Goal: Task Accomplishment & Management: Manage account settings

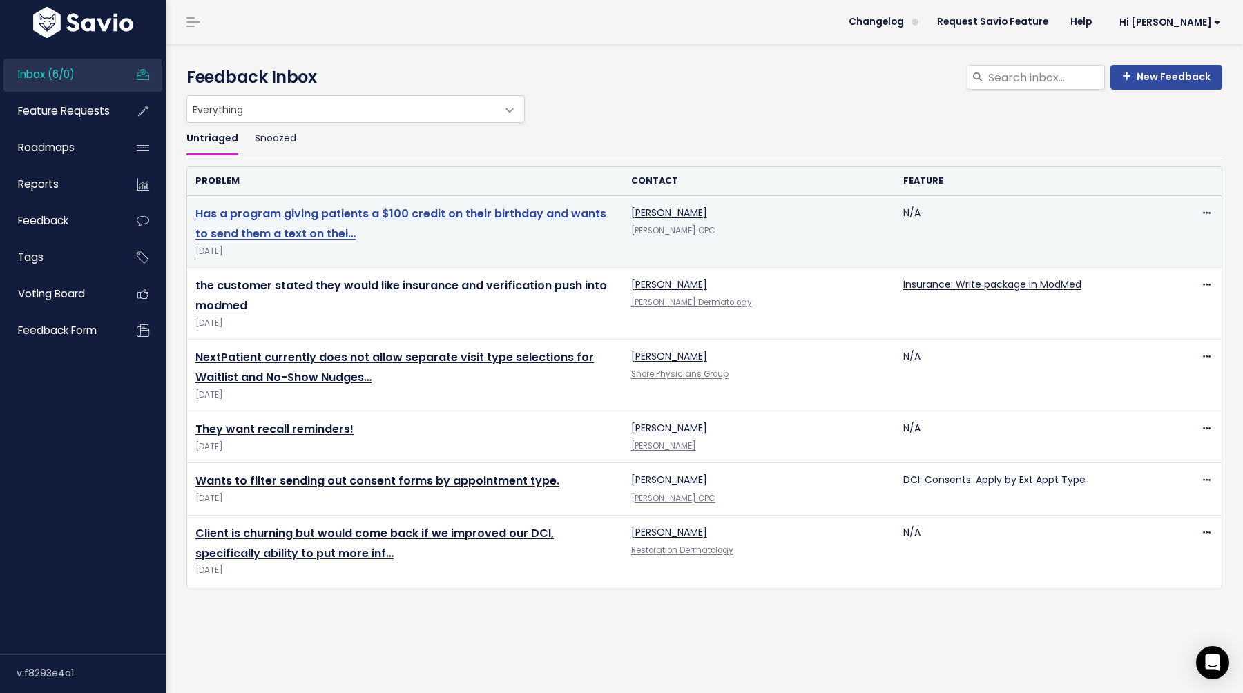
click at [391, 212] on link "Has a program giving patients a $100 credit on their birthday and wants to send…" at bounding box center [400, 224] width 411 height 36
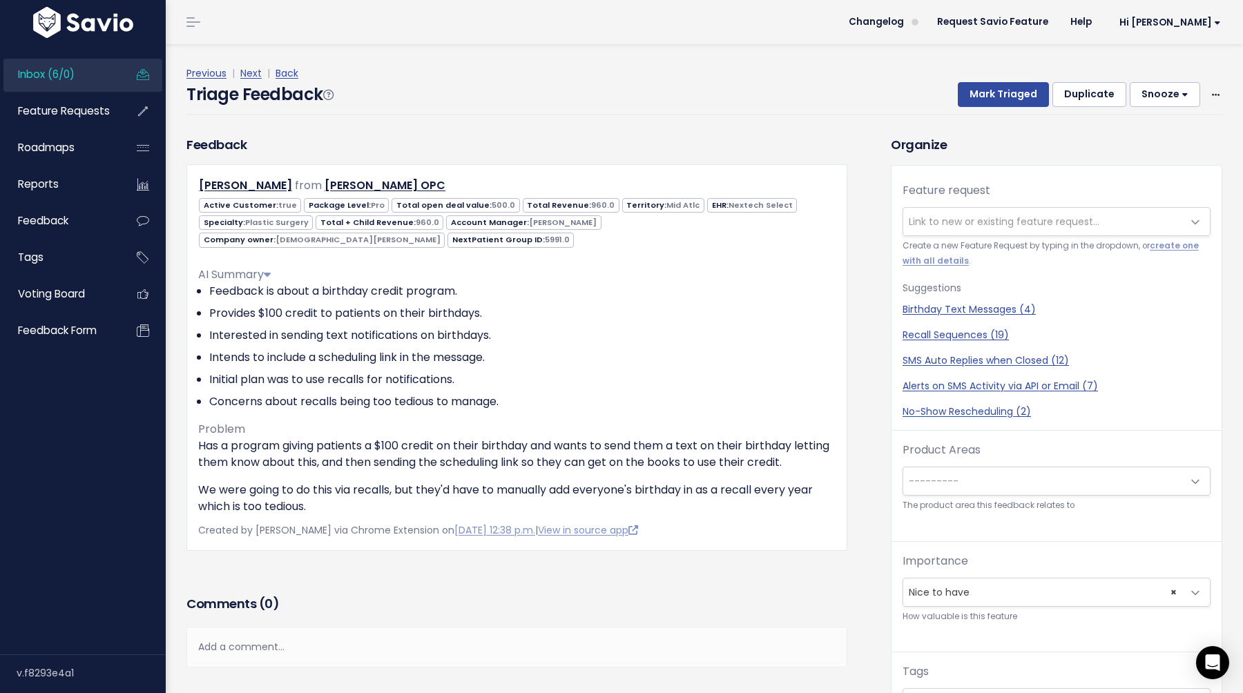
scroll to position [35, 0]
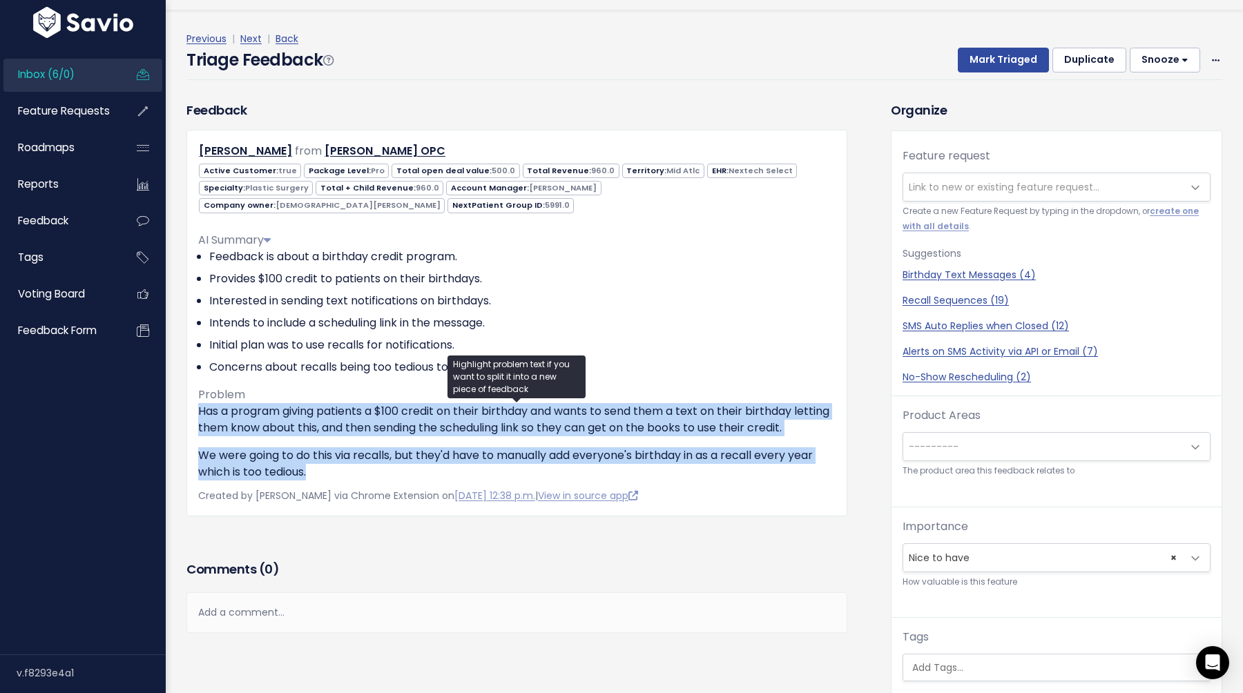
drag, startPoint x: 312, startPoint y: 473, endPoint x: 181, endPoint y: 407, distance: 147.0
click at [181, 407] on div "Feedback Abdul Khattab from Rostami OPC true" at bounding box center [516, 309] width 681 height 416
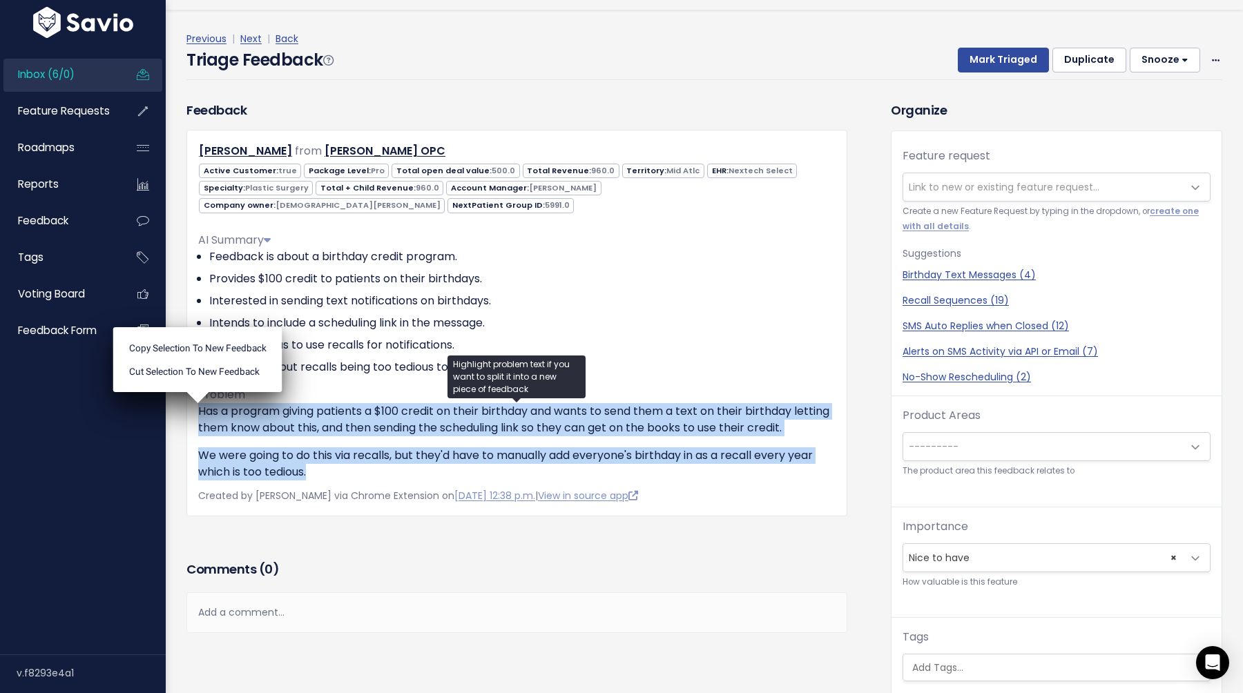
copy div "Has a program giving patients a $100 credit on their birthday and wants to send…"
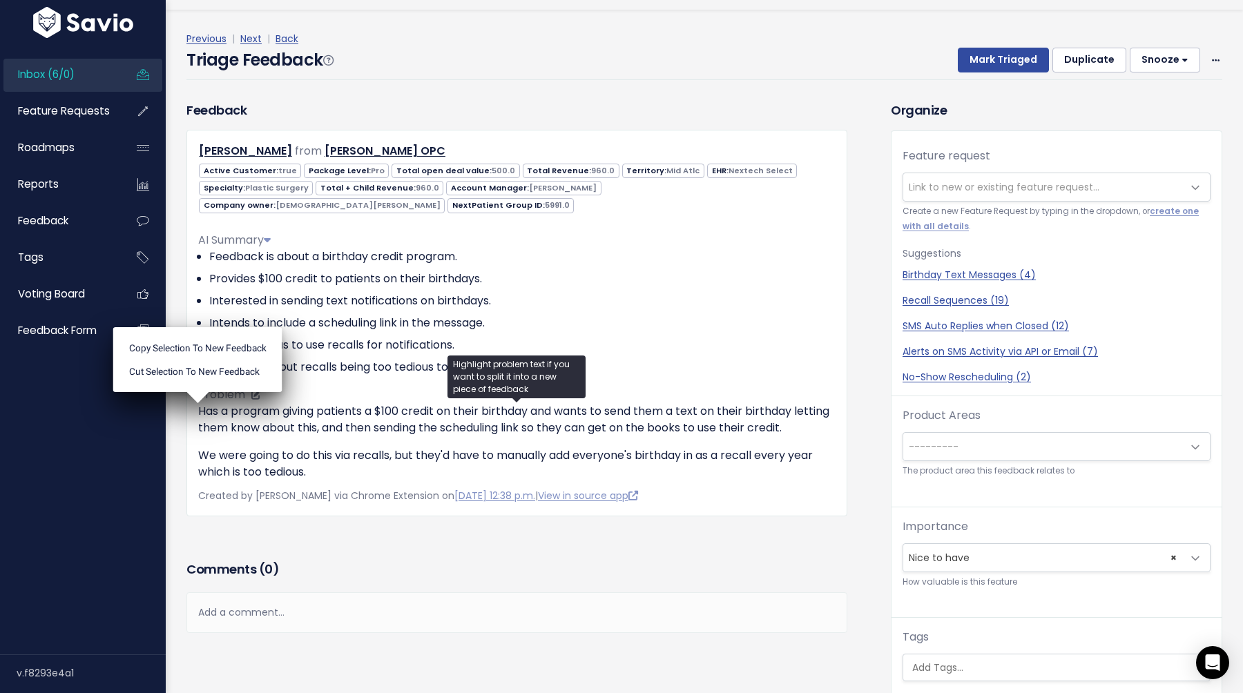
click at [679, 303] on li "Interested in sending text notifications on birthdays." at bounding box center [522, 301] width 626 height 17
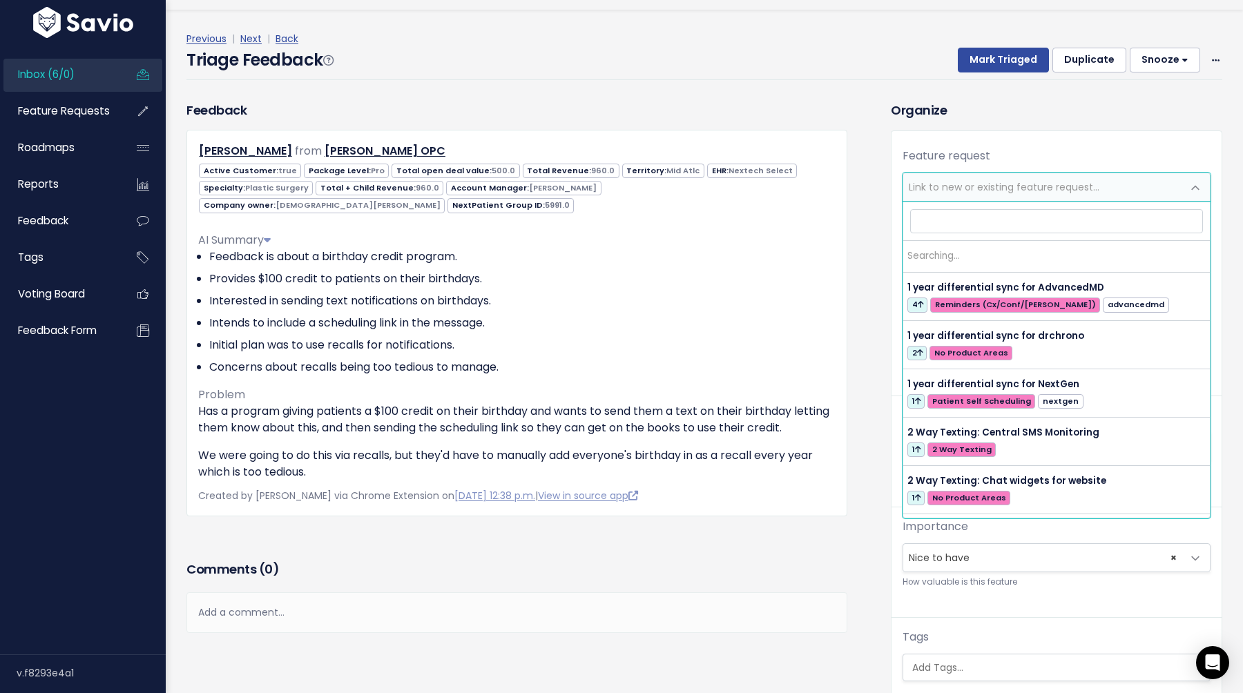
click at [989, 185] on span "Link to new or existing feature request..." at bounding box center [1003, 187] width 191 height 14
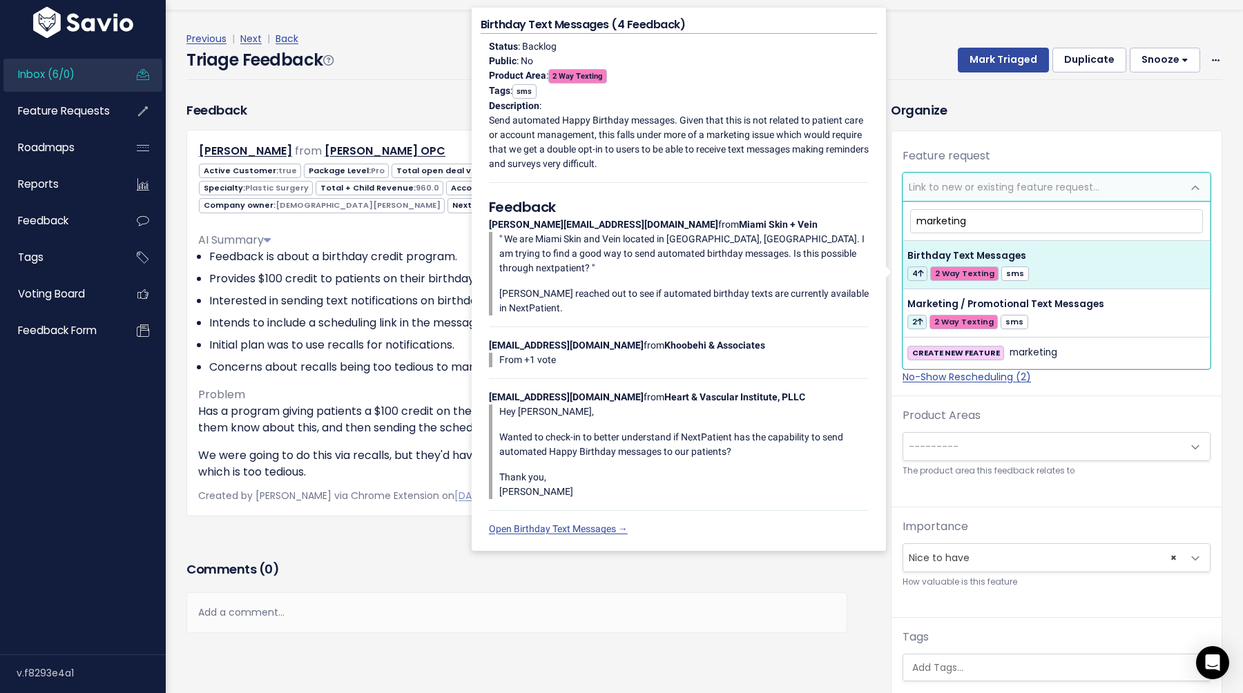
type input "marketing"
select select "51559"
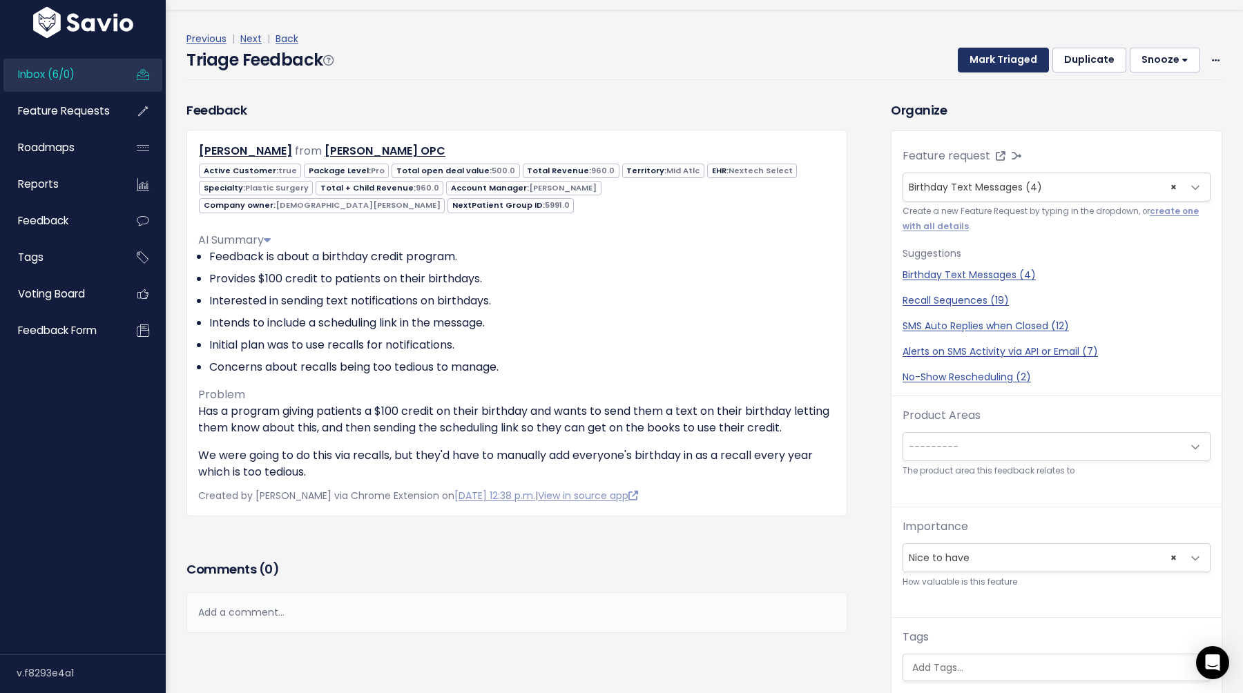
click at [995, 64] on button "Mark Triaged" at bounding box center [1002, 60] width 91 height 25
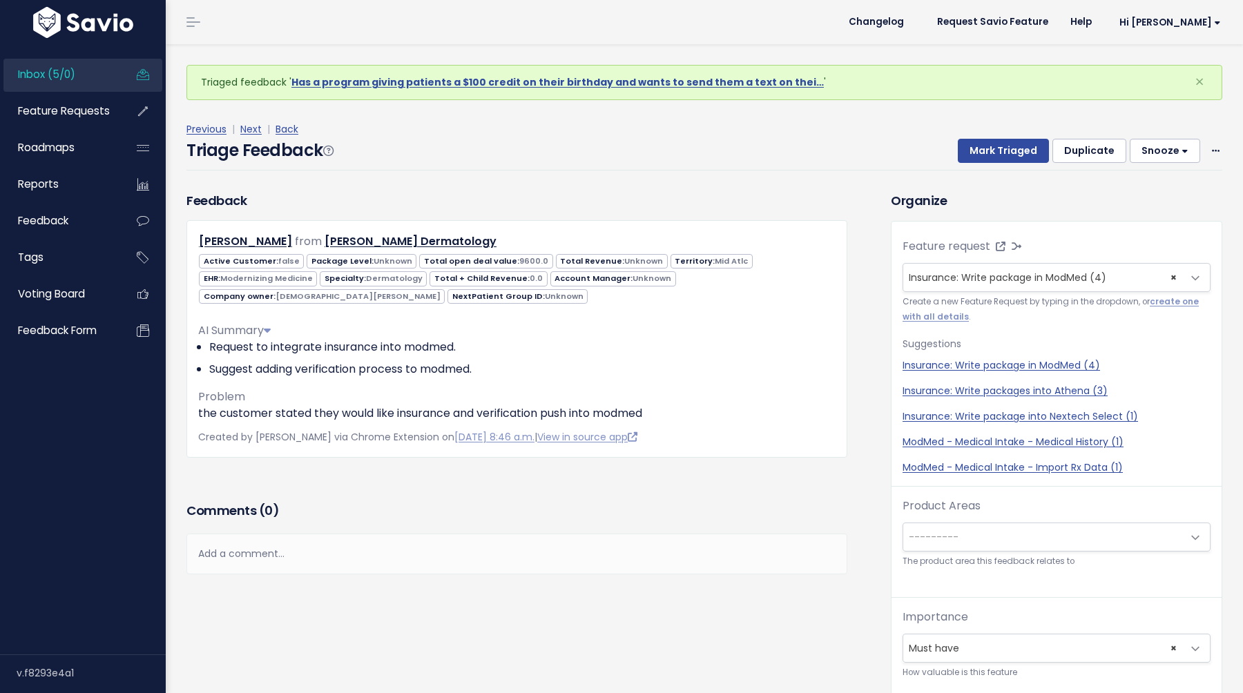
click at [394, 556] on div "Add a comment..." at bounding box center [516, 554] width 661 height 41
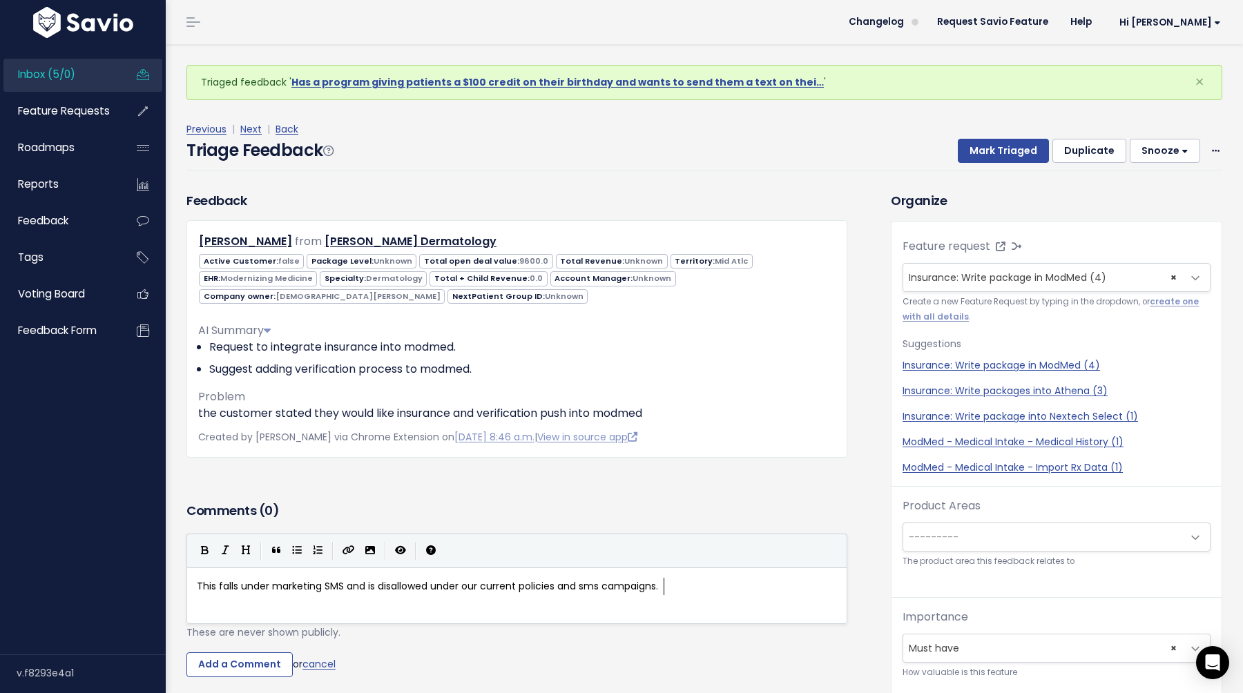
scroll to position [5, 465]
type textarea "This falls under marketing SMS and is disallowed under our current policies and…"
click at [228, 659] on input "Add a Comment" at bounding box center [239, 664] width 106 height 25
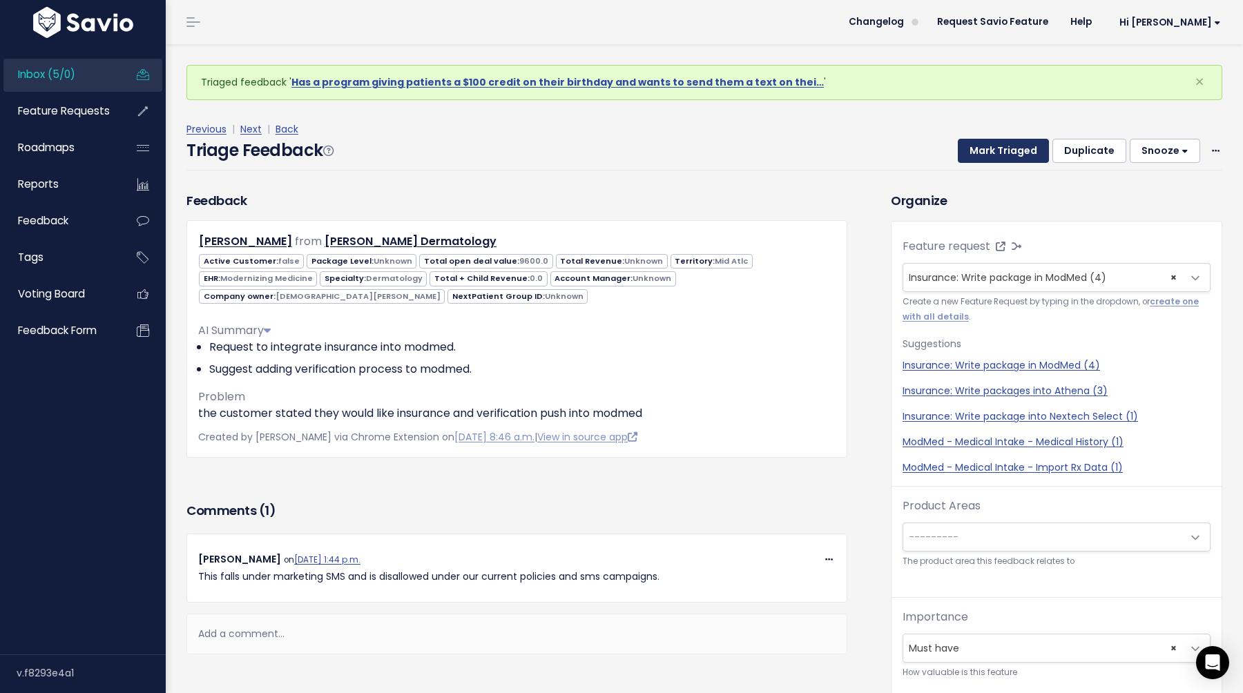
click at [982, 150] on button "Mark Triaged" at bounding box center [1002, 151] width 91 height 25
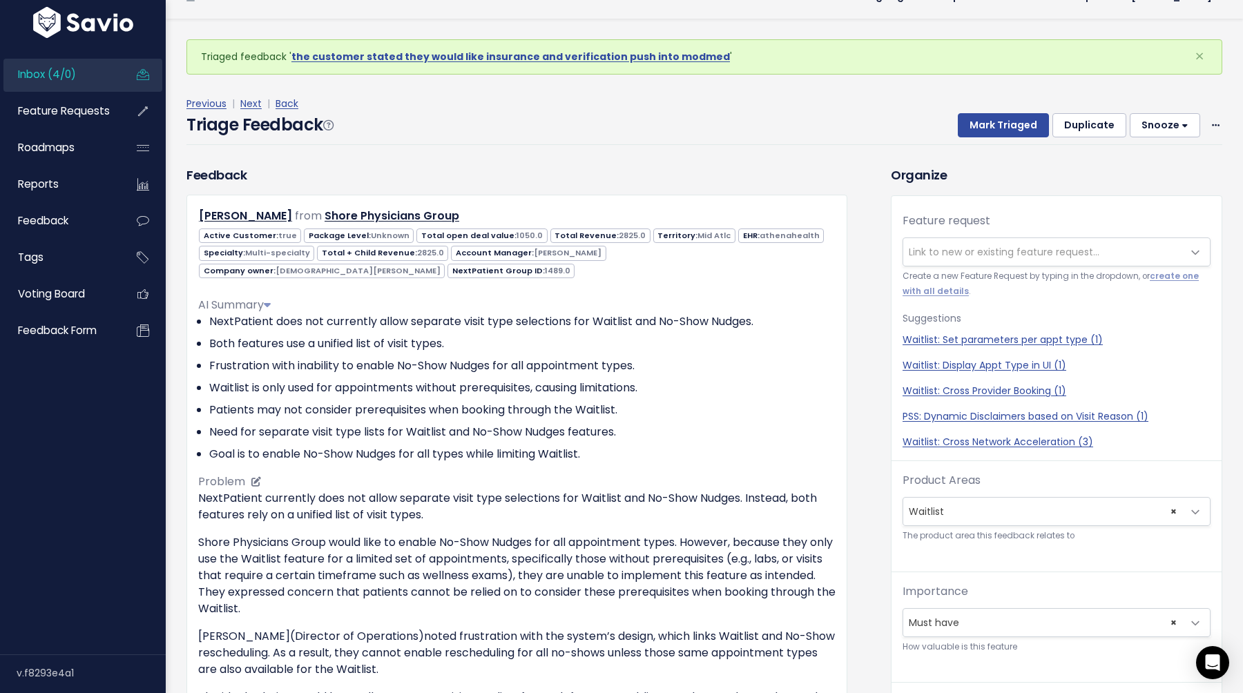
scroll to position [24, 0]
click at [65, 215] on span "Feedback" at bounding box center [43, 220] width 50 height 14
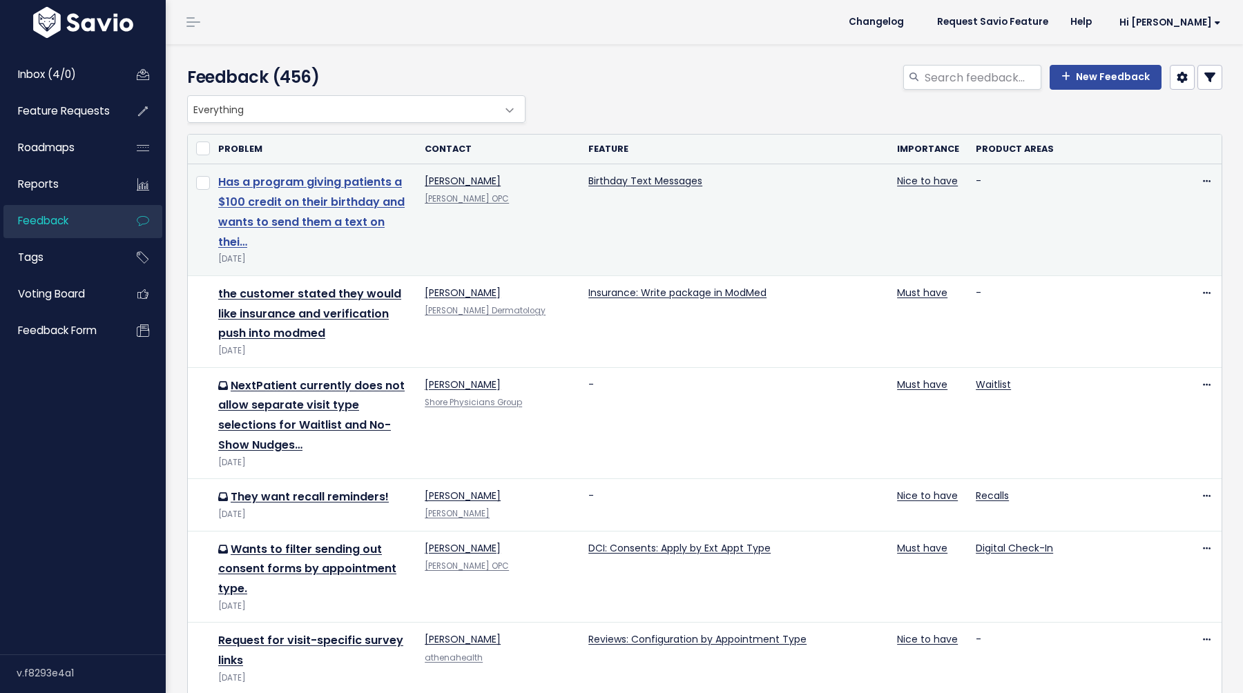
click at [300, 195] on link "Has a program giving patients a $100 credit on their birthday and wants to send…" at bounding box center [311, 211] width 186 height 75
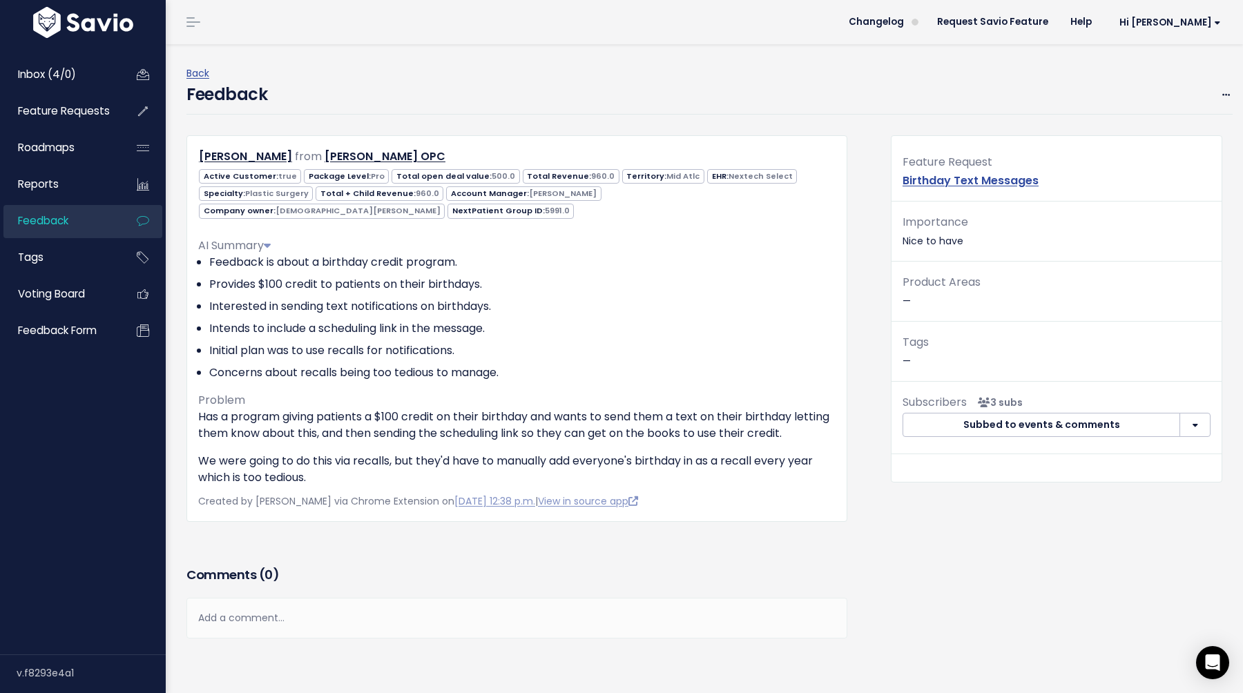
click at [305, 610] on div "Add a comment..." at bounding box center [516, 618] width 661 height 41
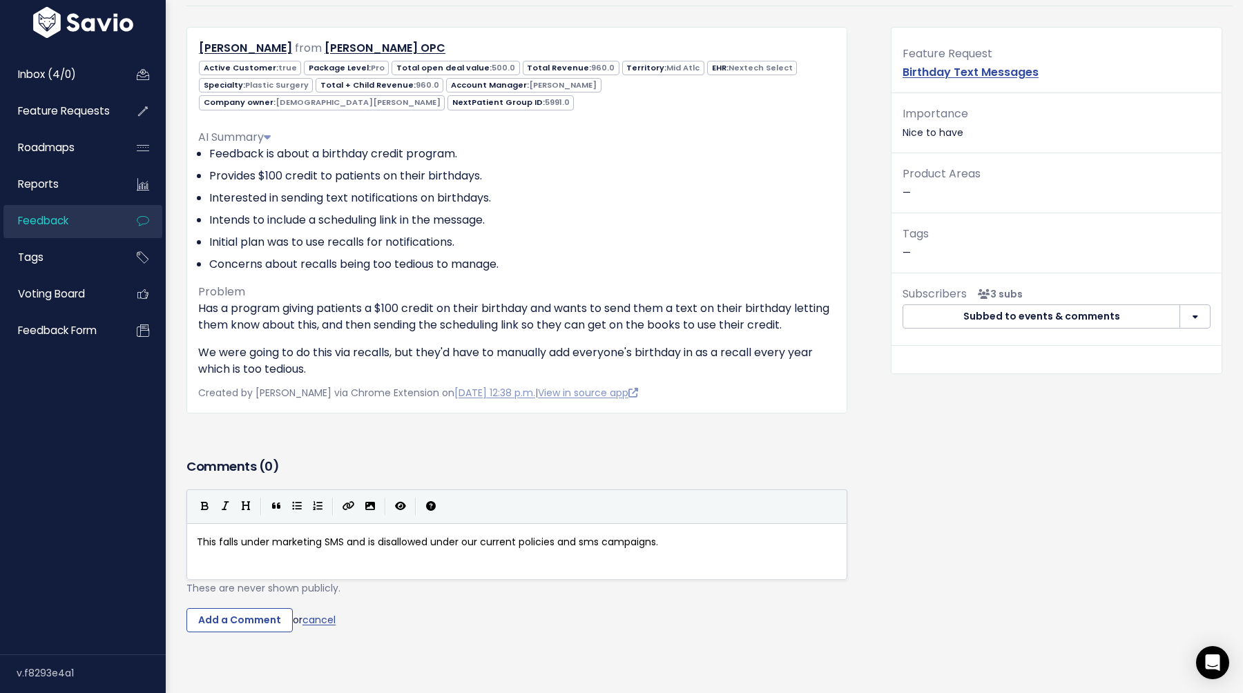
scroll to position [171, 0]
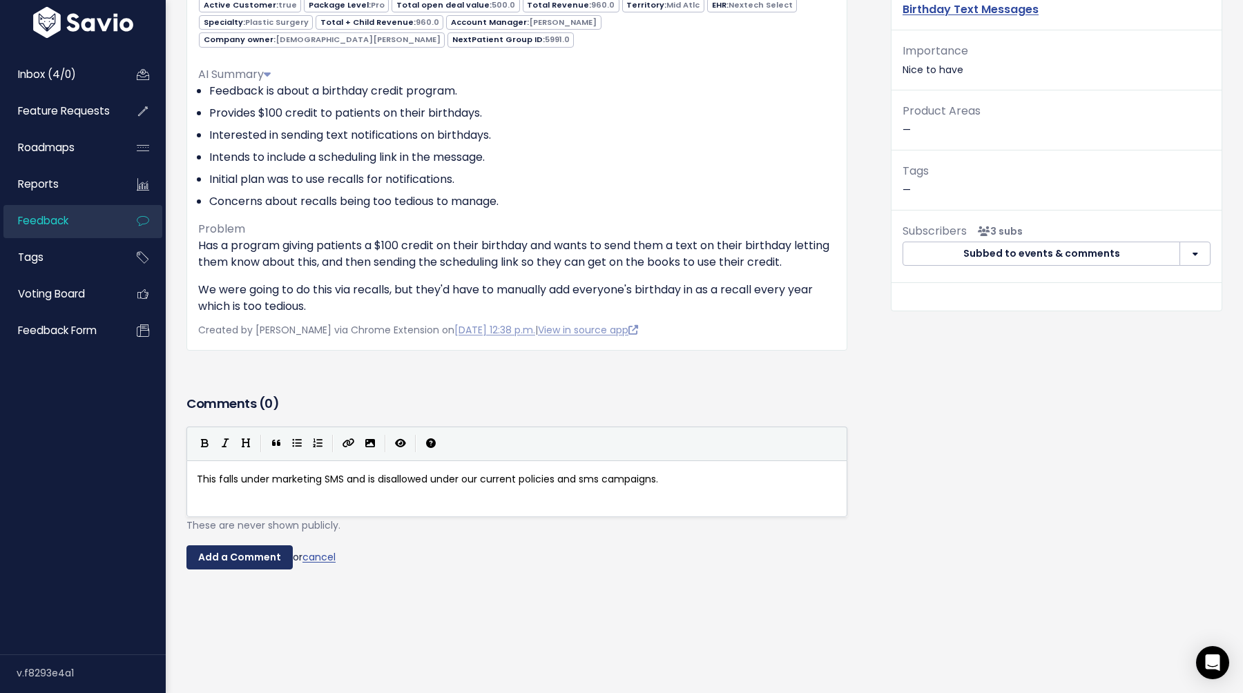
click at [228, 558] on input "Add a Comment" at bounding box center [239, 557] width 106 height 25
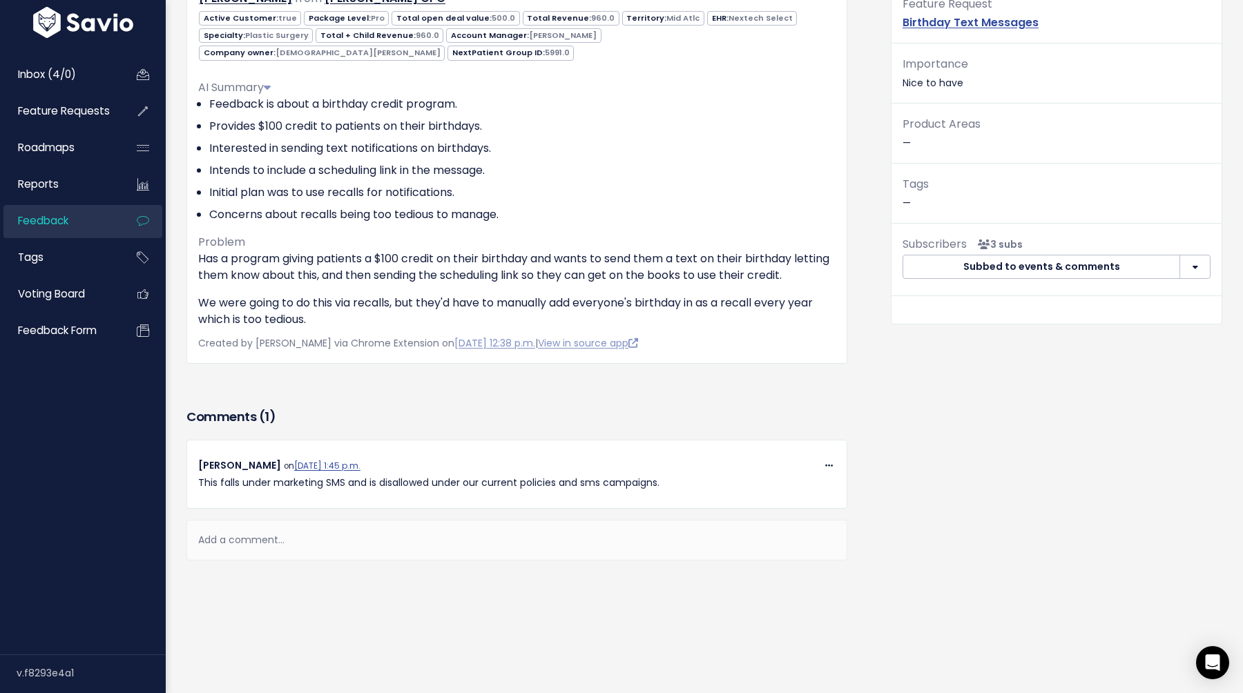
click at [60, 228] on span "Feedback" at bounding box center [43, 220] width 50 height 14
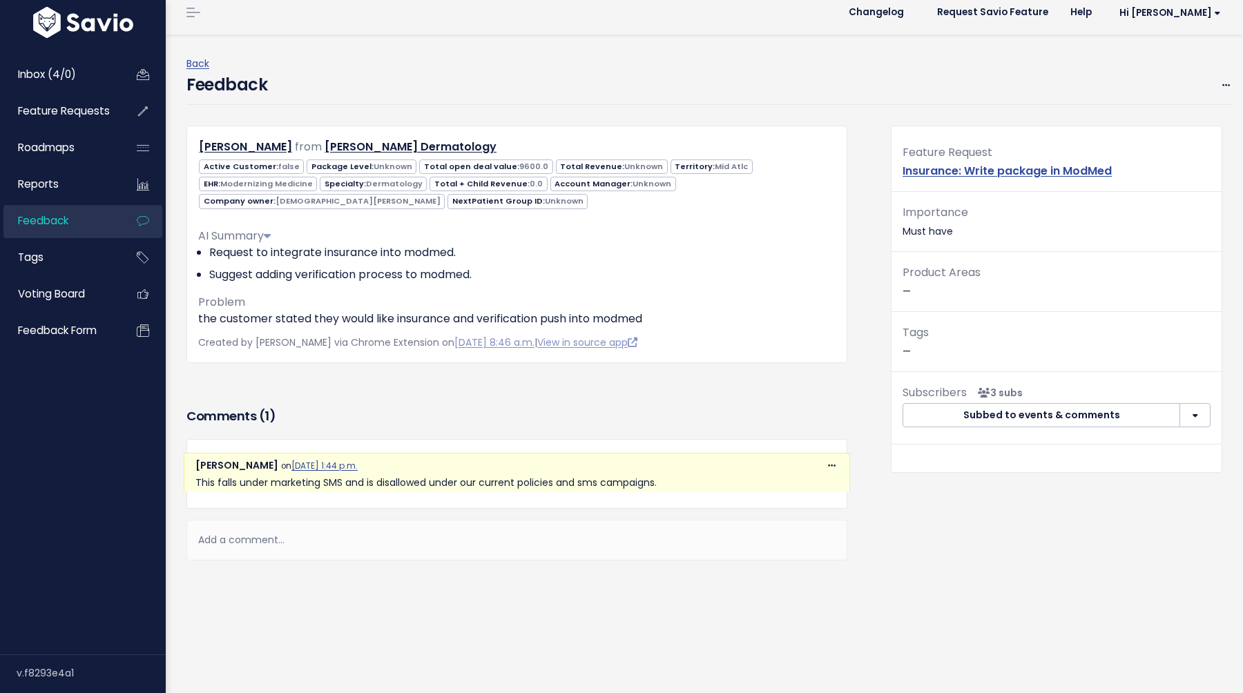
scroll to position [10, 0]
click at [826, 465] on span at bounding box center [831, 465] width 13 height 17
click at [782, 587] on link "Delete" at bounding box center [797, 591] width 99 height 27
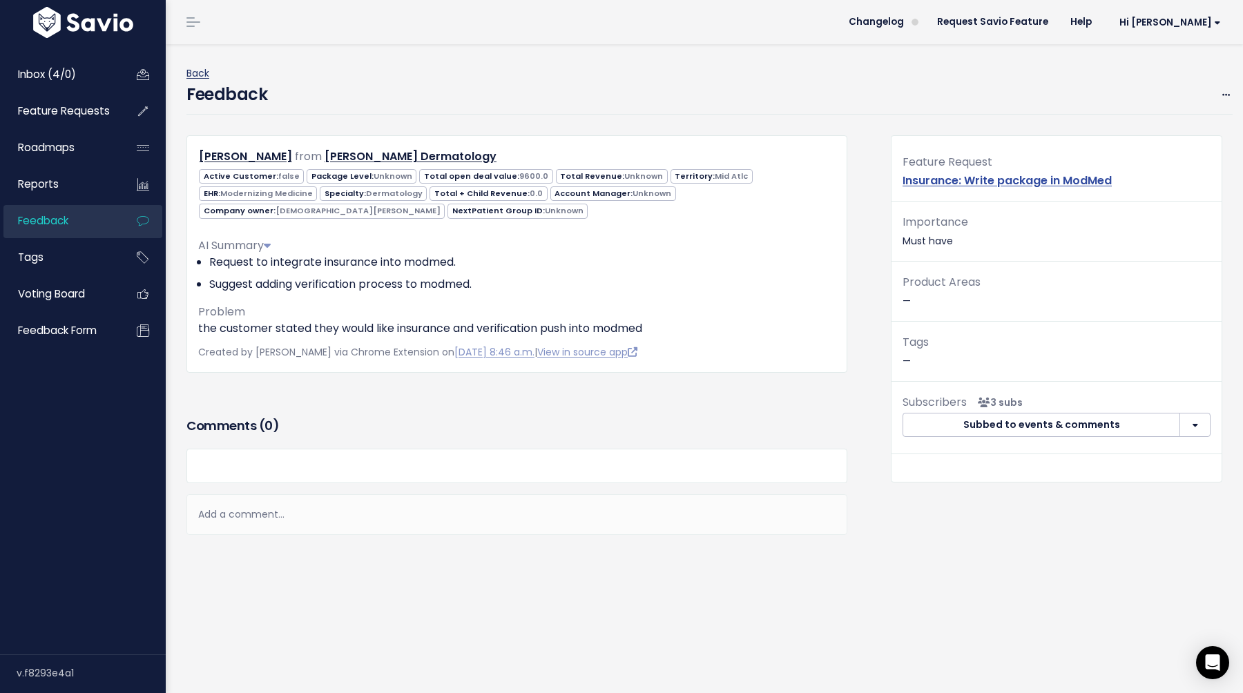
click at [191, 70] on link "Back" at bounding box center [197, 73] width 23 height 14
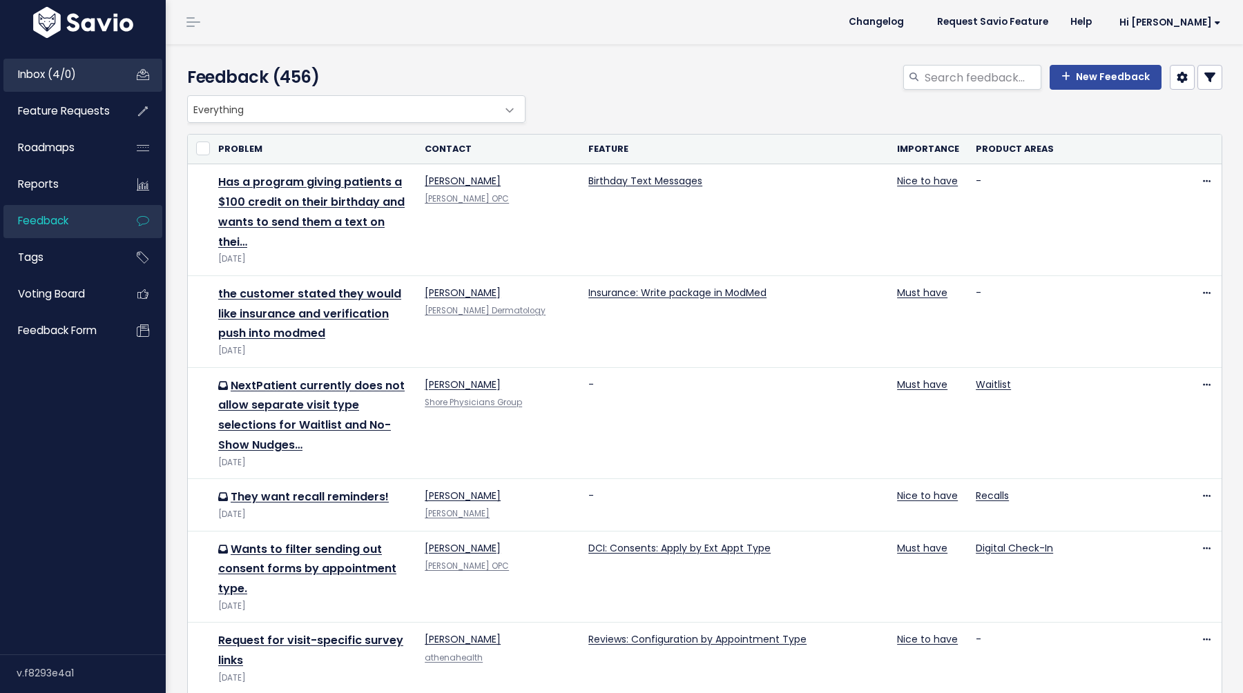
click at [75, 64] on link "Inbox (4/0)" at bounding box center [58, 75] width 111 height 32
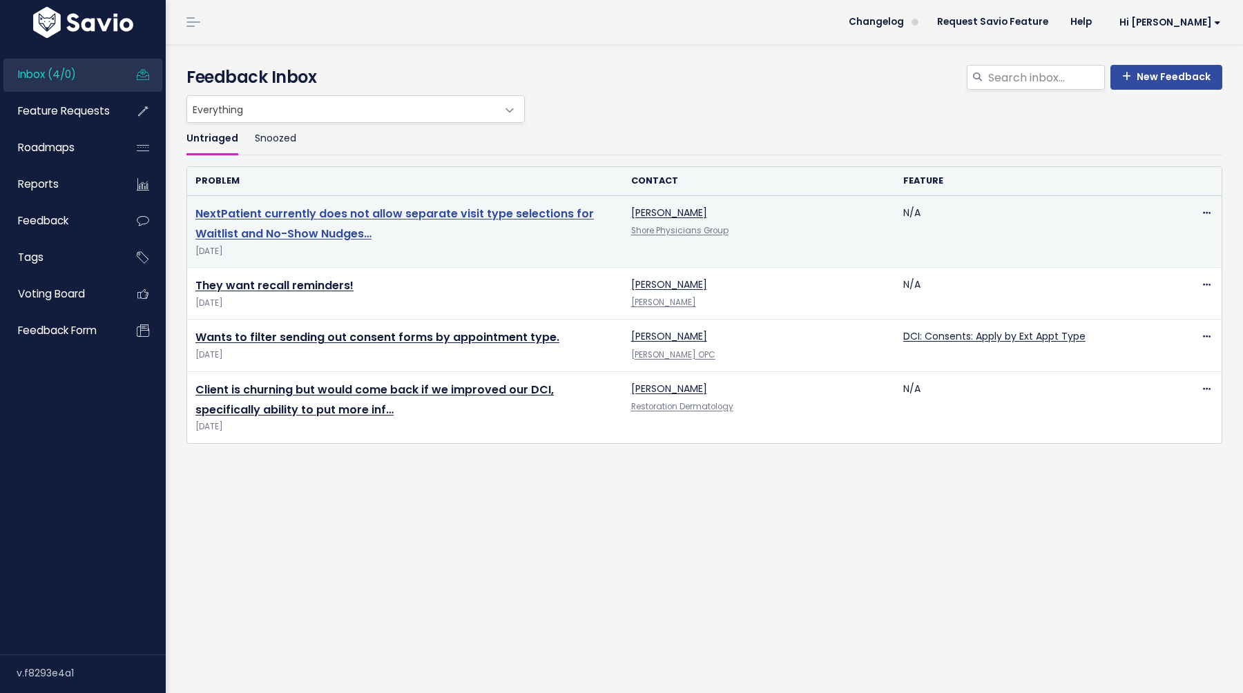
click at [384, 217] on link "NextPatient currently does not allow separate visit type selections for Waitlis…" at bounding box center [394, 224] width 398 height 36
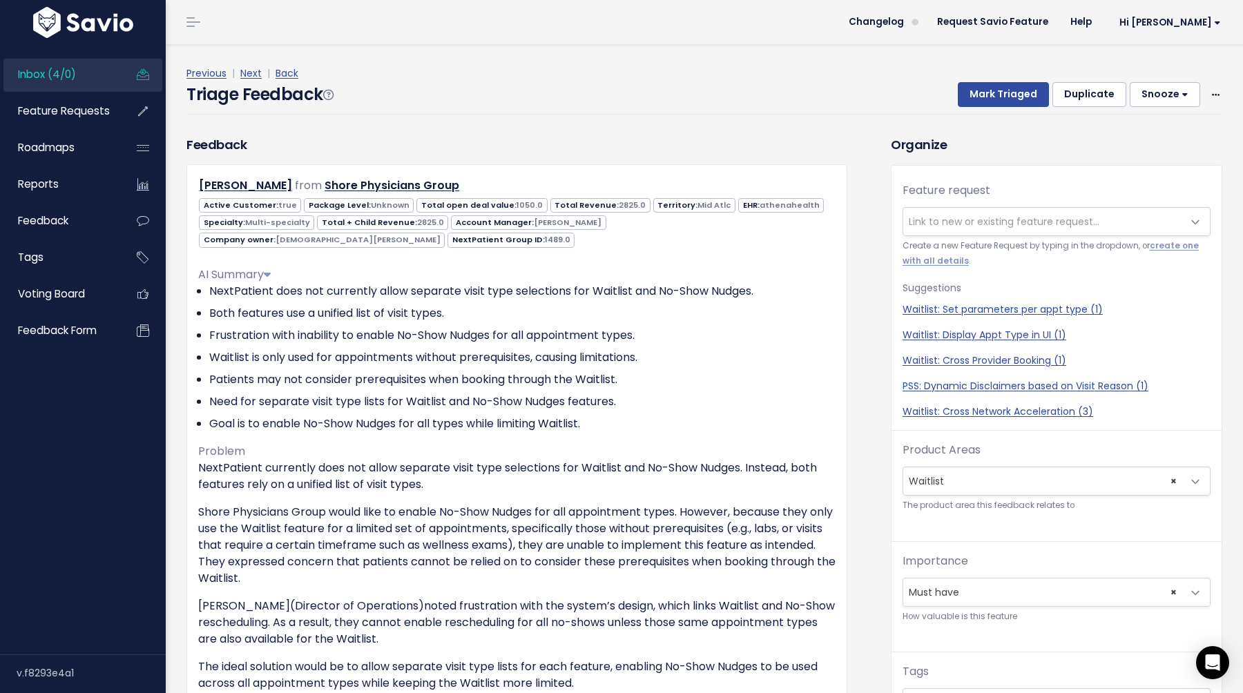
click at [933, 217] on span "Link to new or existing feature request..." at bounding box center [1003, 222] width 191 height 14
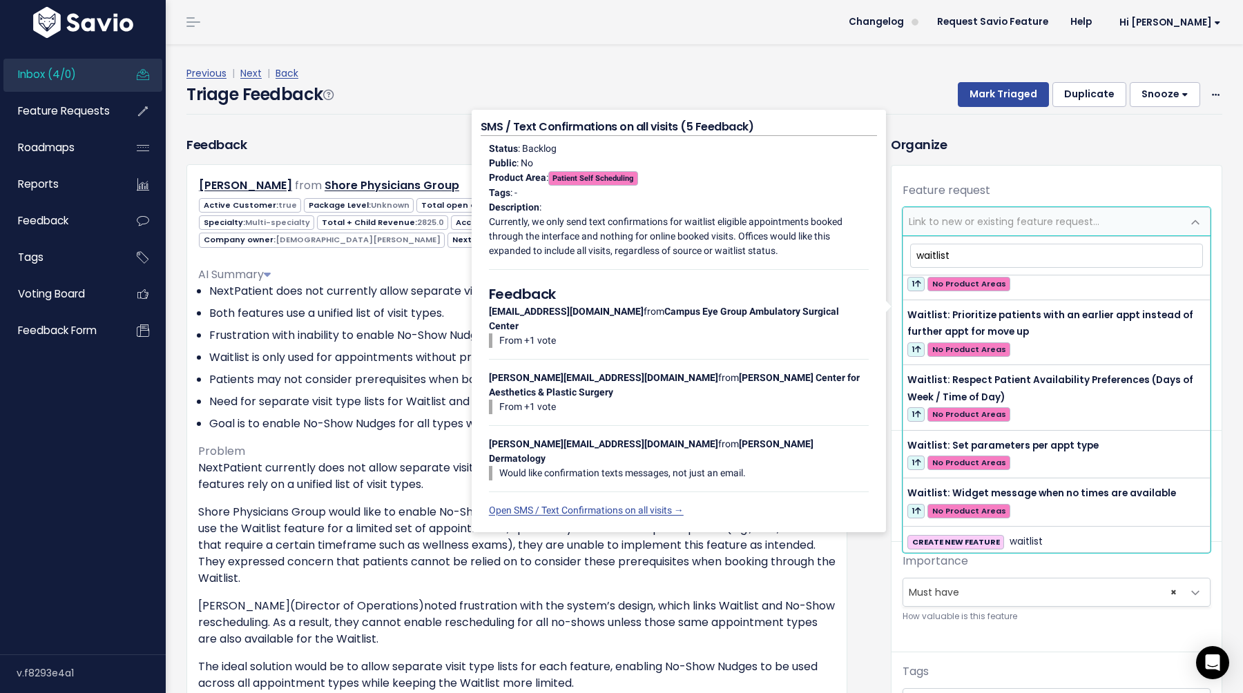
scroll to position [512, 0]
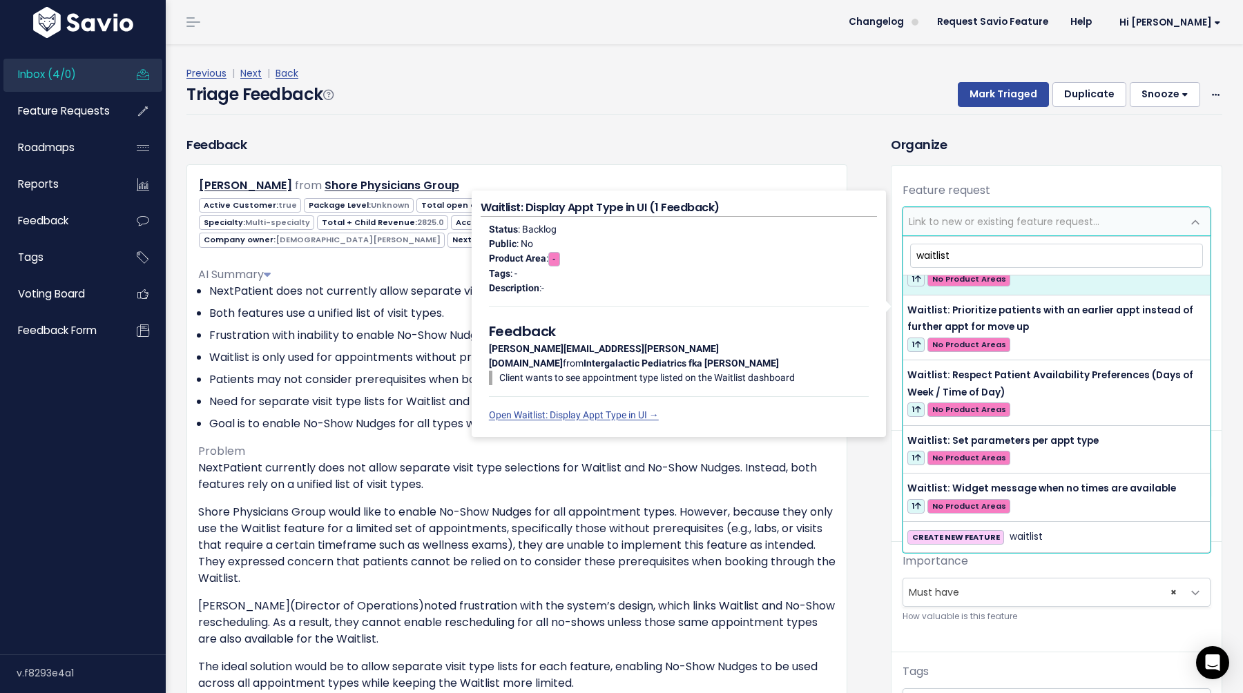
type input "waitlist"
click at [1016, 228] on span "Link to new or existing feature request..." at bounding box center [1042, 222] width 279 height 28
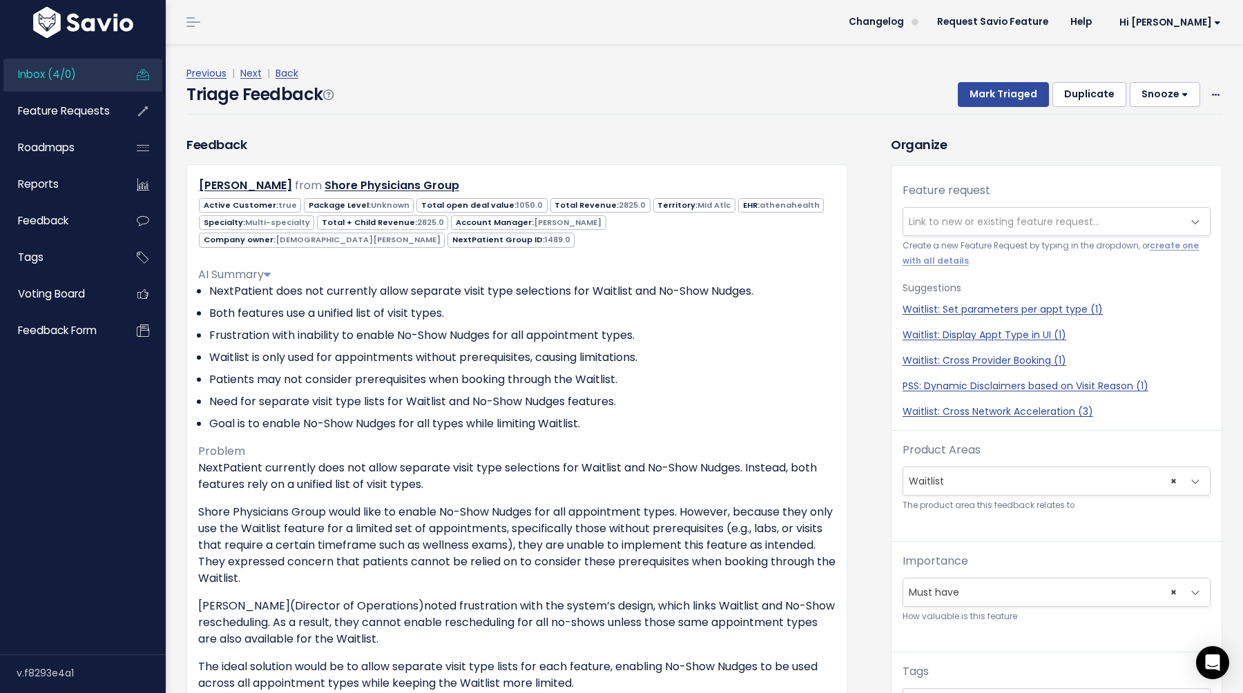
click at [969, 218] on span "Link to new or existing feature request..." at bounding box center [1003, 222] width 191 height 14
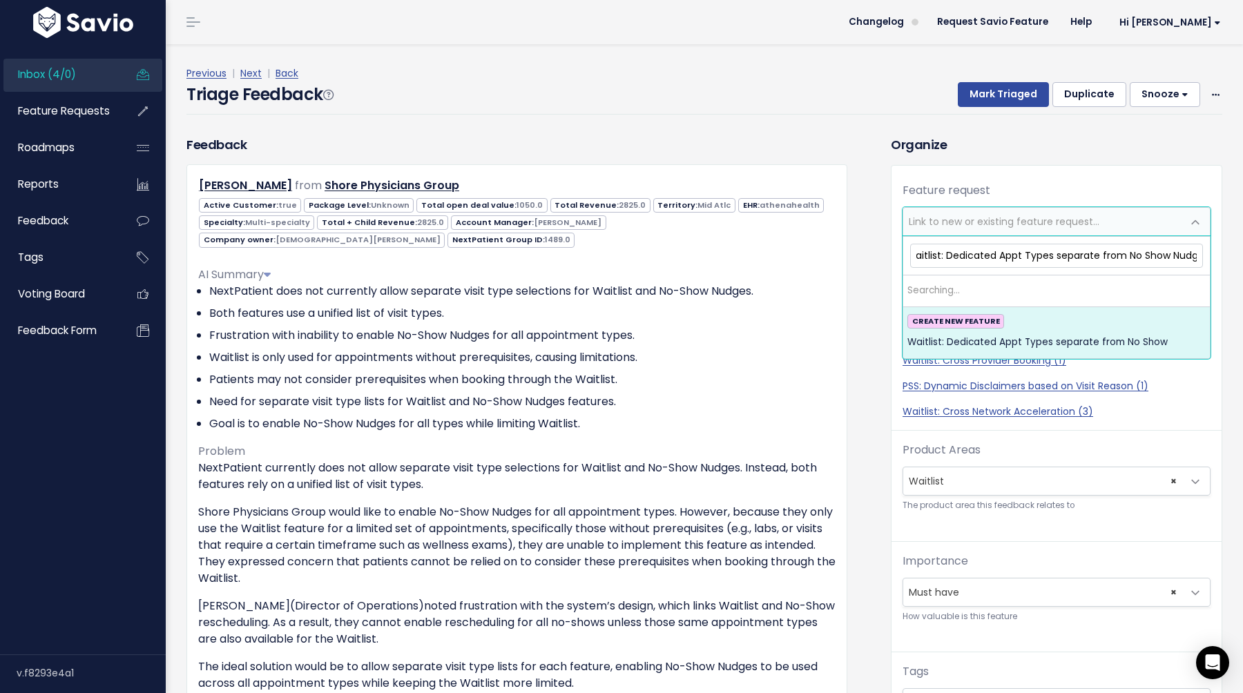
type input "Waitlist: Dedicated Appt Types separate from No Show Nudge"
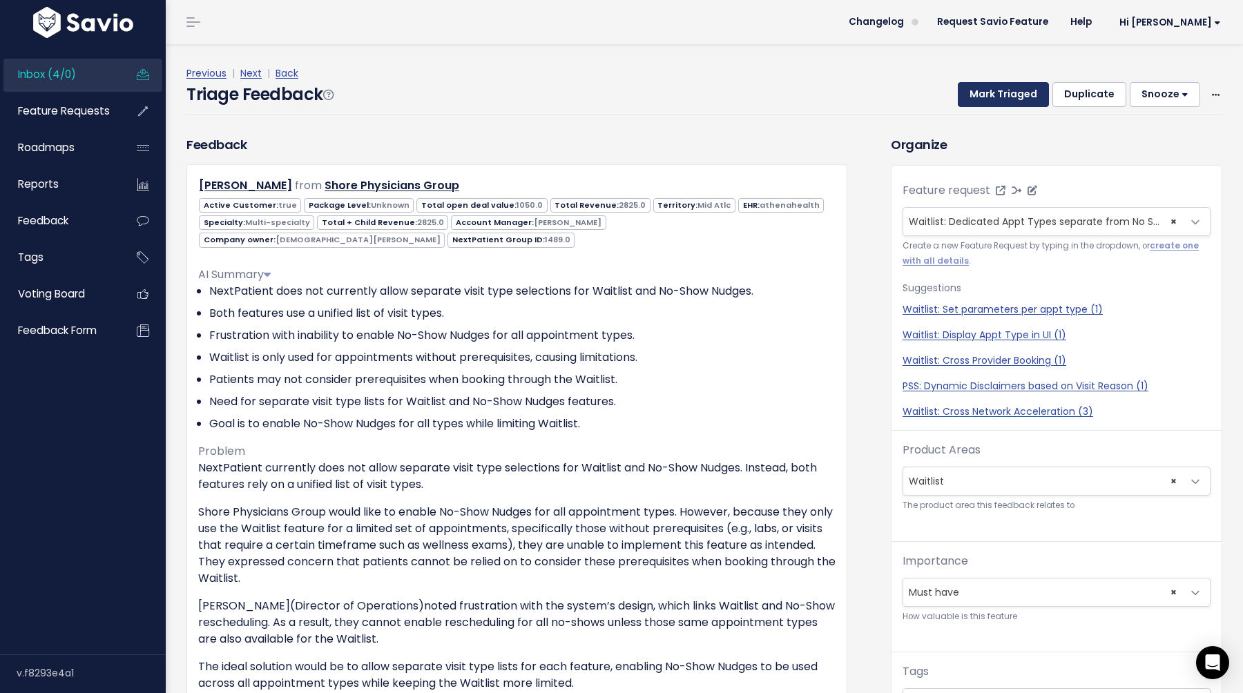
click at [1009, 97] on button "Mark Triaged" at bounding box center [1002, 94] width 91 height 25
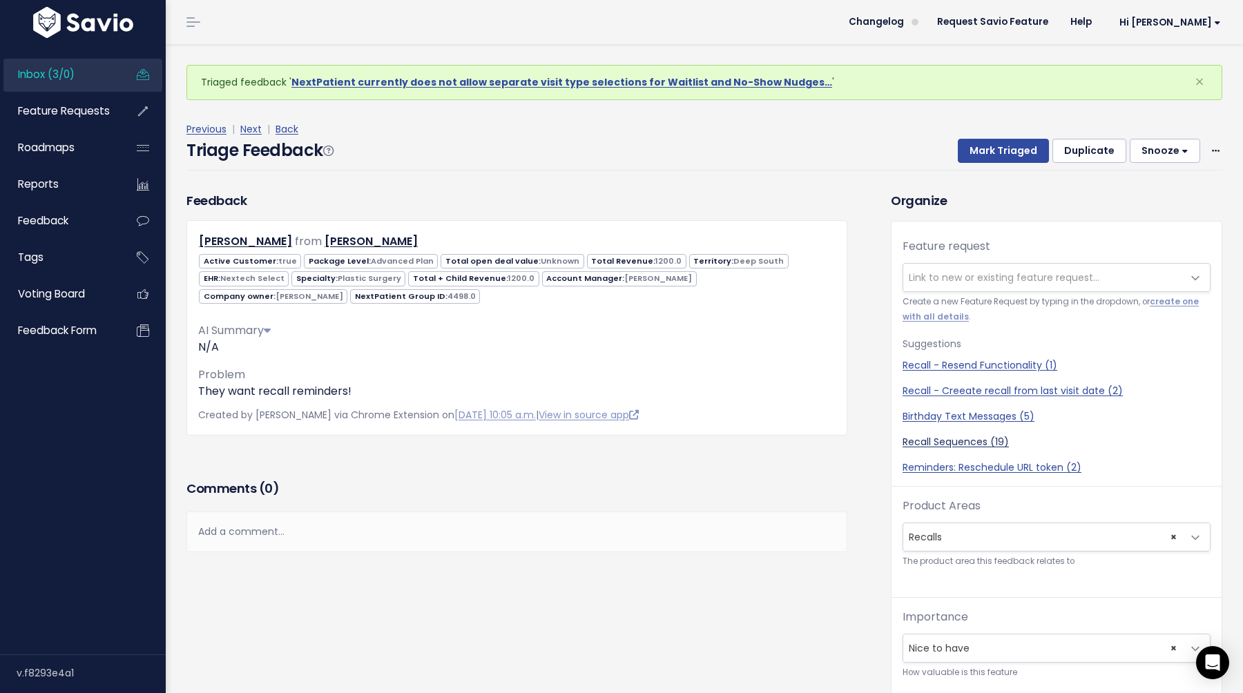
click at [940, 437] on link "Recall Sequences (19)" at bounding box center [1056, 442] width 308 height 14
select select "54313"
click at [988, 153] on button "Mark Triaged" at bounding box center [1002, 151] width 91 height 25
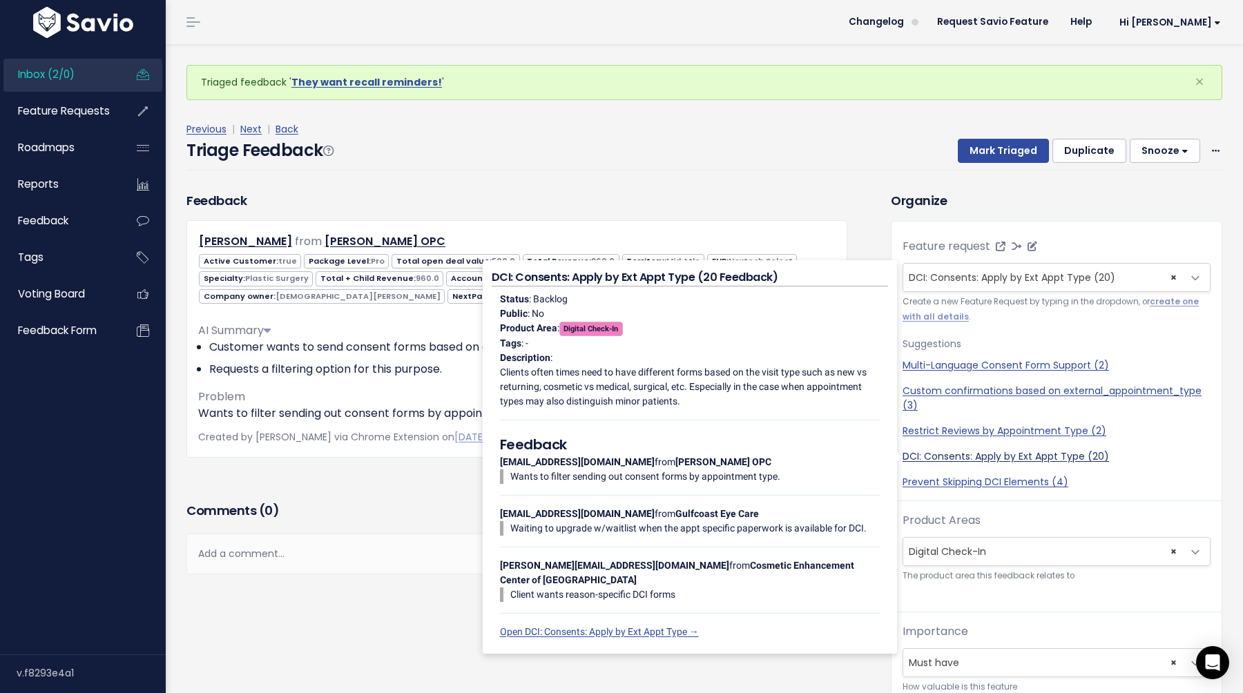
click at [931, 463] on link "DCI: Consents: Apply by Ext Appt Type (20)" at bounding box center [1056, 456] width 308 height 14
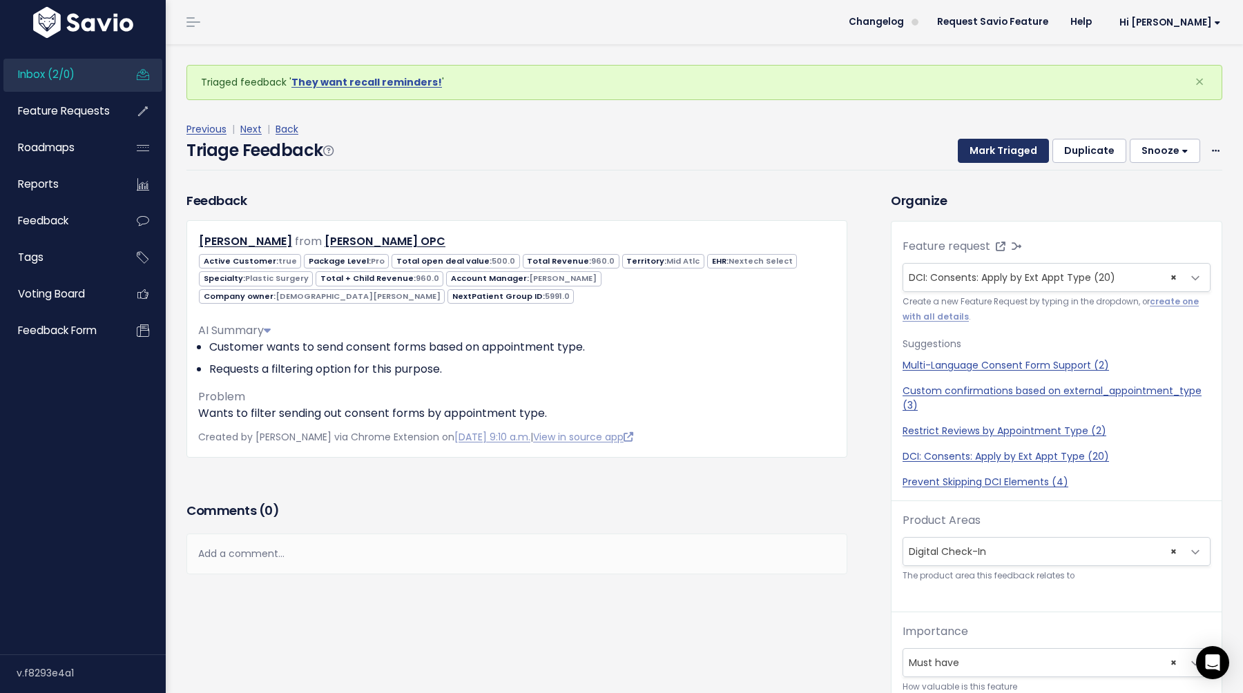
click at [1013, 153] on button "Mark Triaged" at bounding box center [1002, 151] width 91 height 25
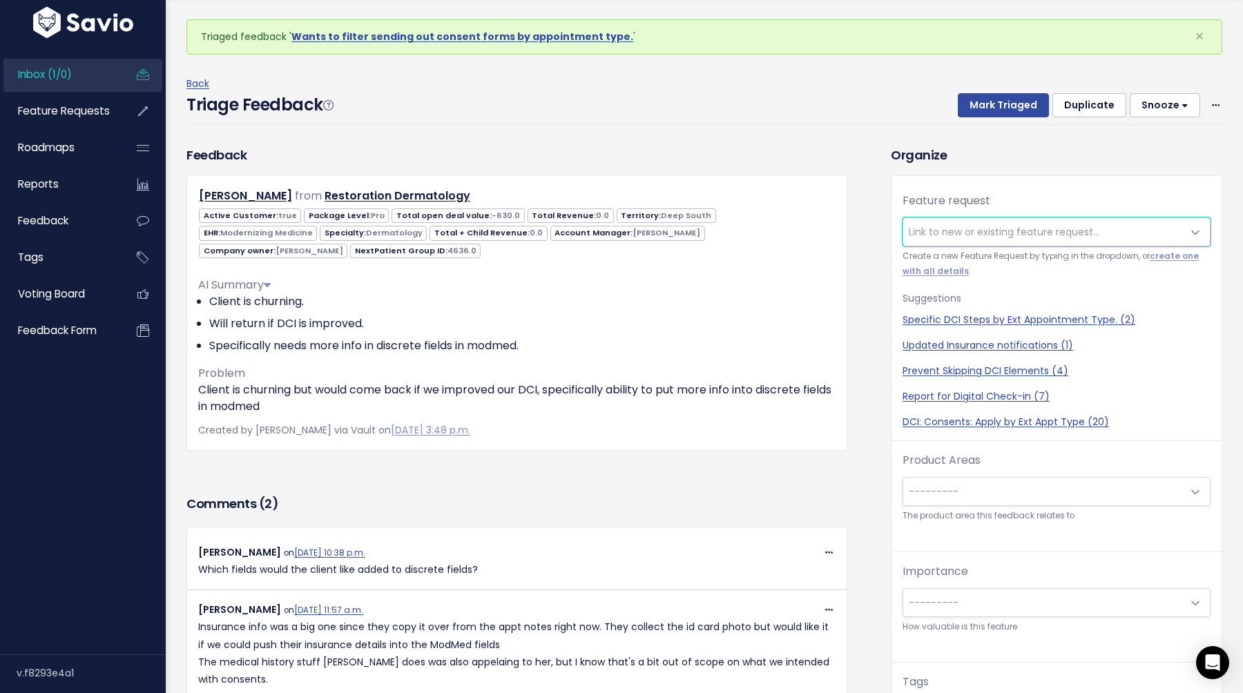
scroll to position [9, 0]
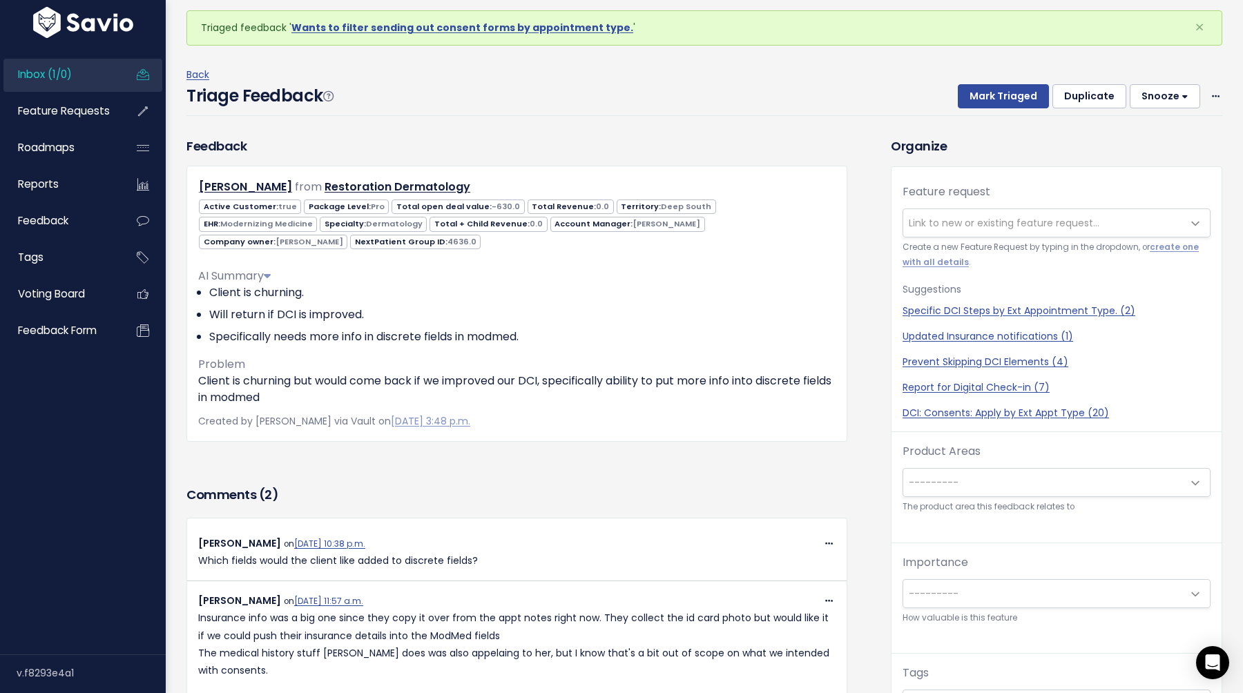
click at [971, 220] on span "Link to new or existing feature request..." at bounding box center [1003, 223] width 191 height 14
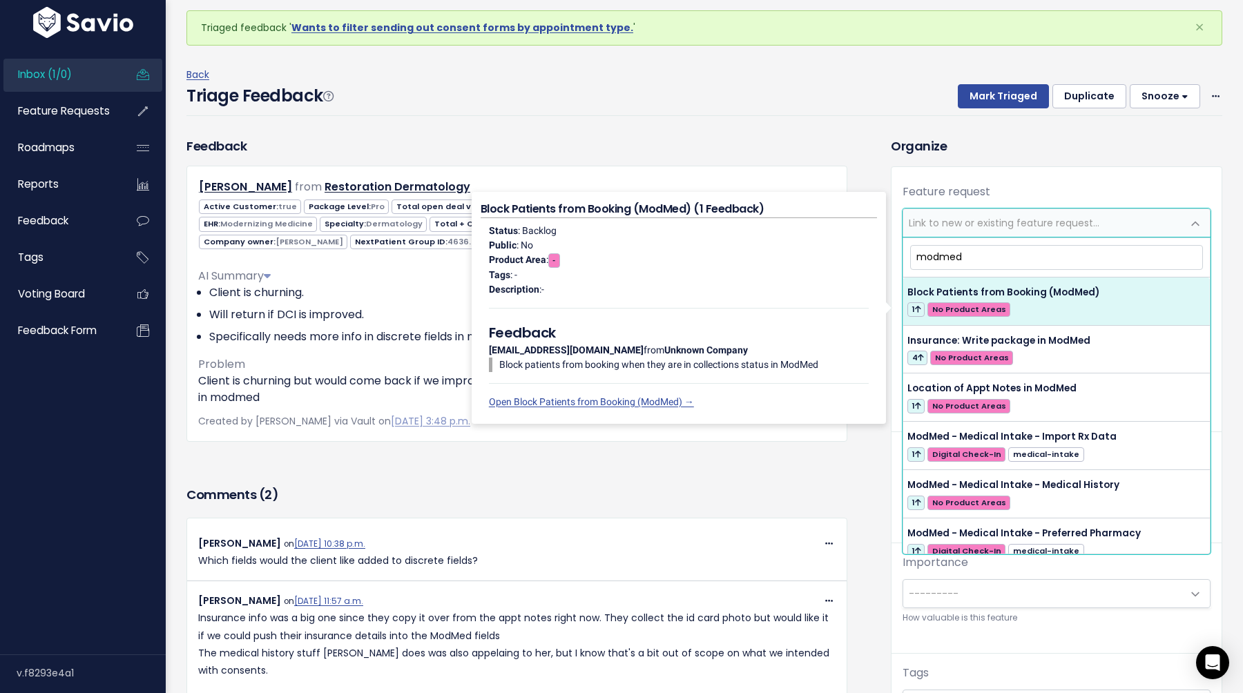
type input "modmed"
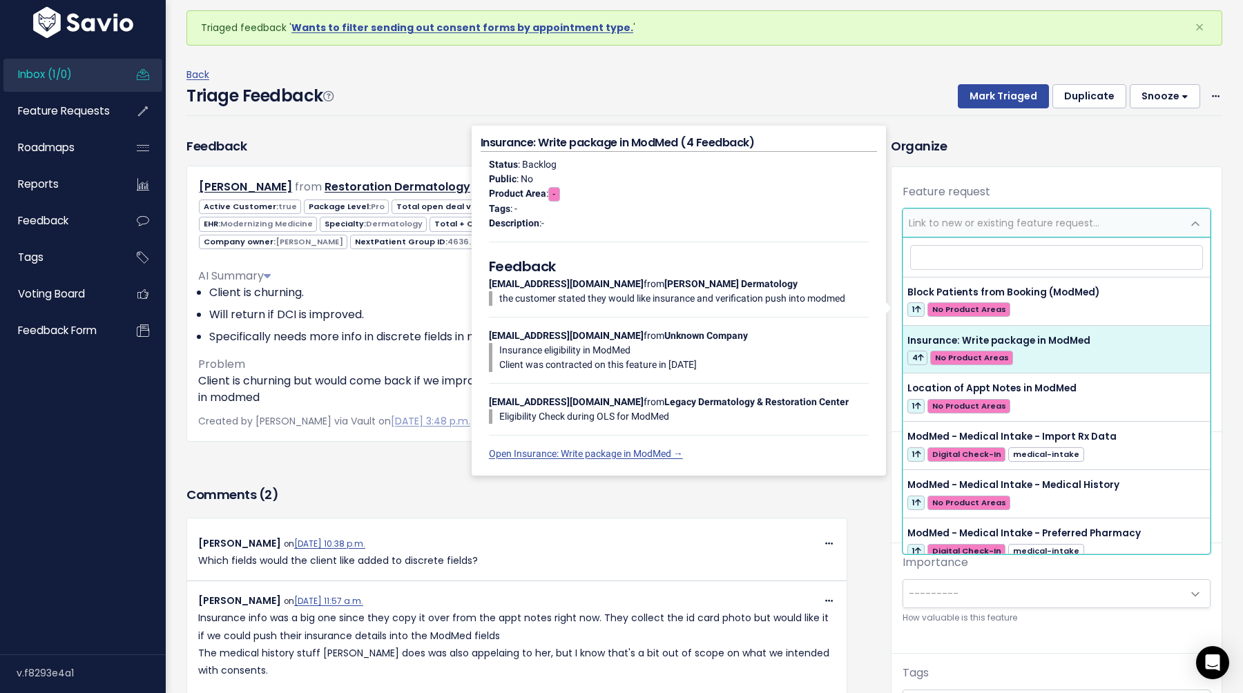
select select "54251"
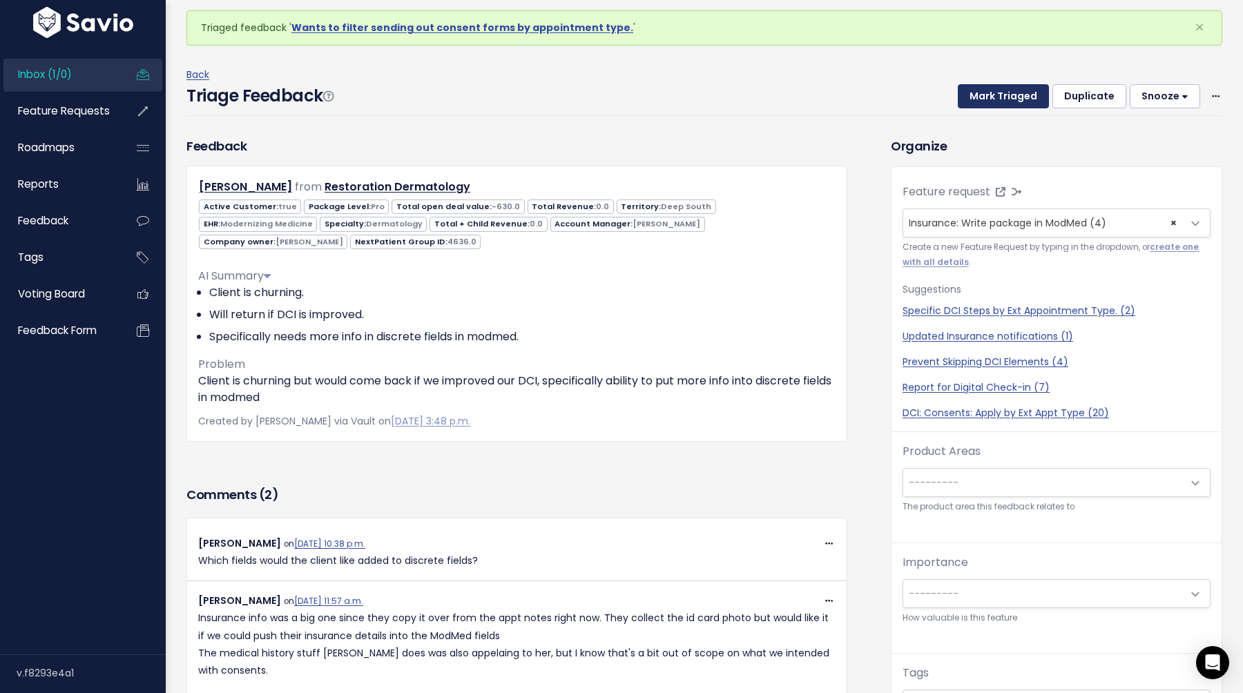
click at [1002, 98] on button "Mark Triaged" at bounding box center [1002, 96] width 91 height 25
